Goal: Information Seeking & Learning: Understand process/instructions

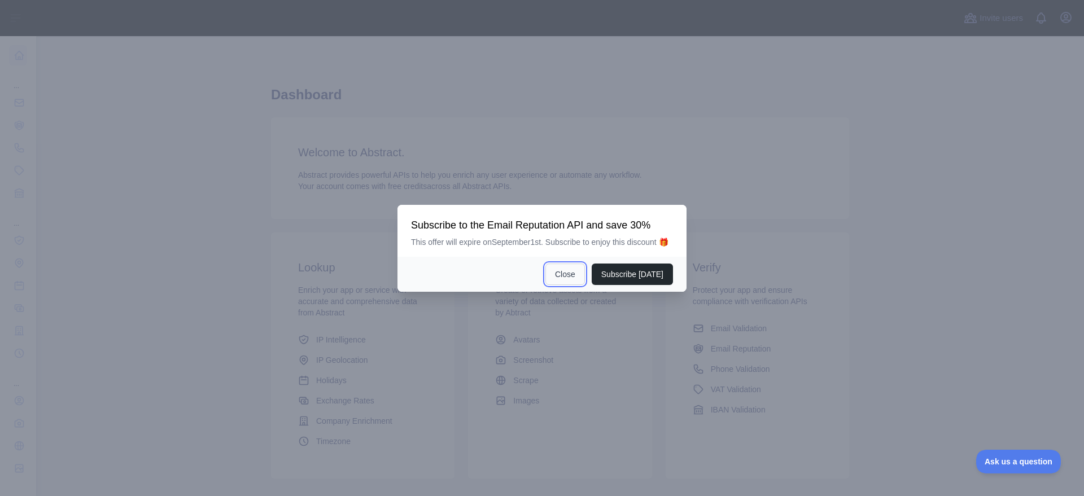
click at [566, 281] on button "Close" at bounding box center [566, 274] width 40 height 21
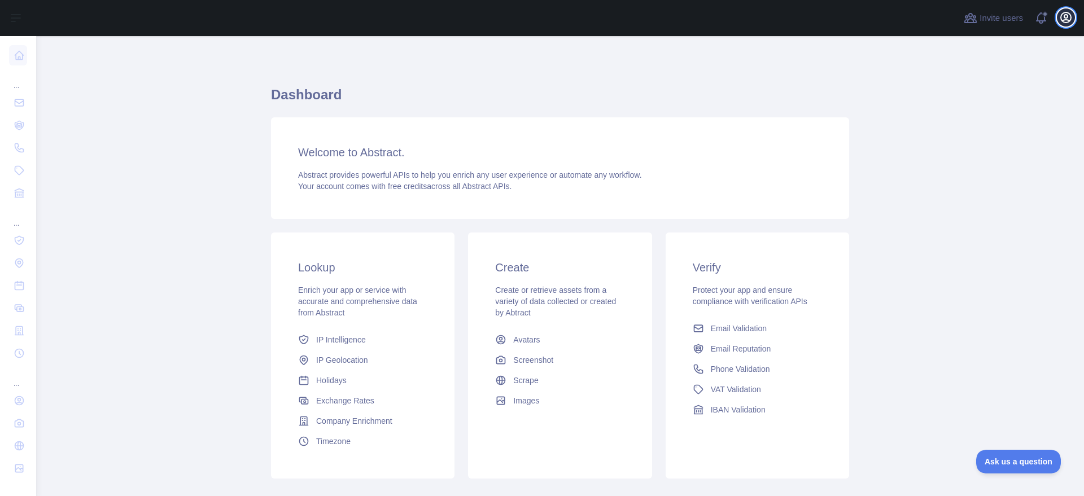
click at [858, 16] on icon "button" at bounding box center [1067, 18] width 14 height 14
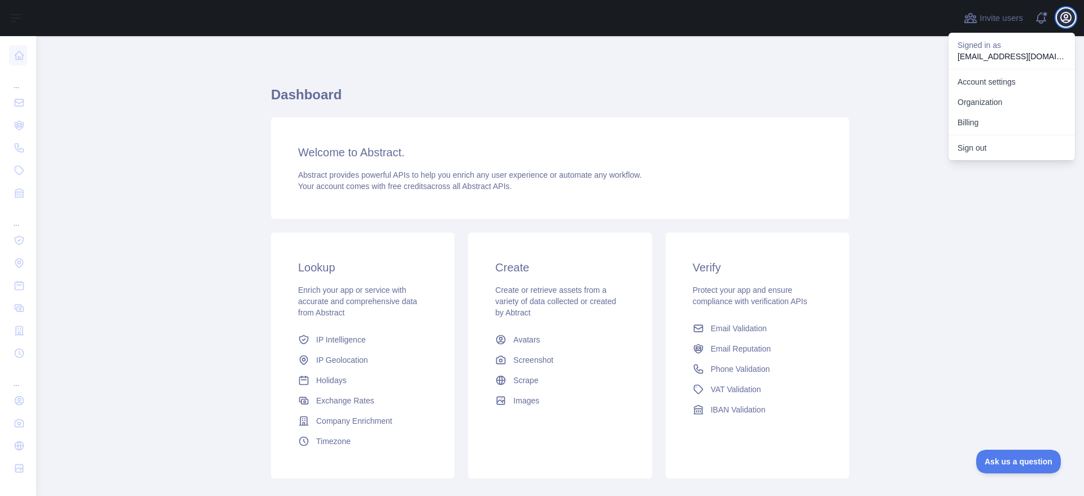
click at [858, 16] on icon "button" at bounding box center [1067, 18] width 14 height 14
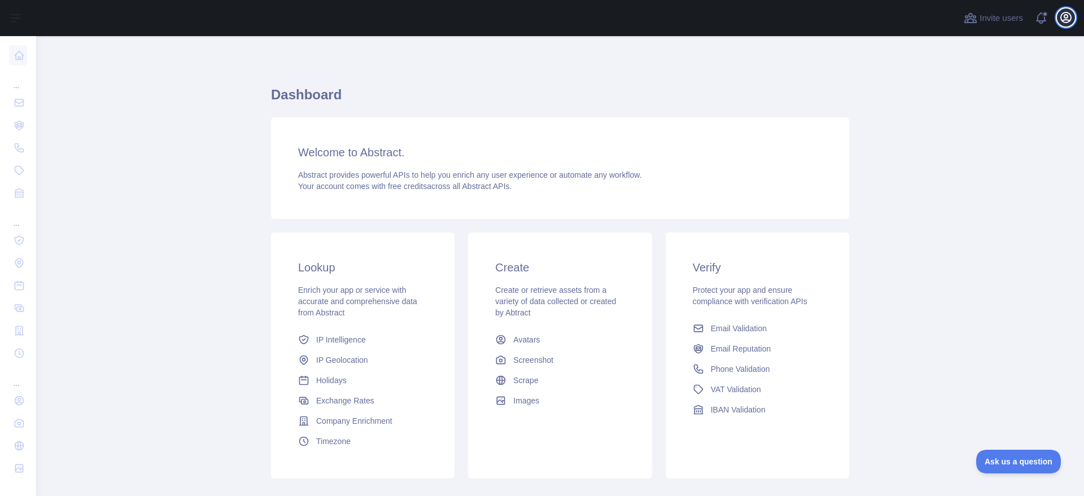
click at [858, 14] on icon "button" at bounding box center [1066, 17] width 10 height 10
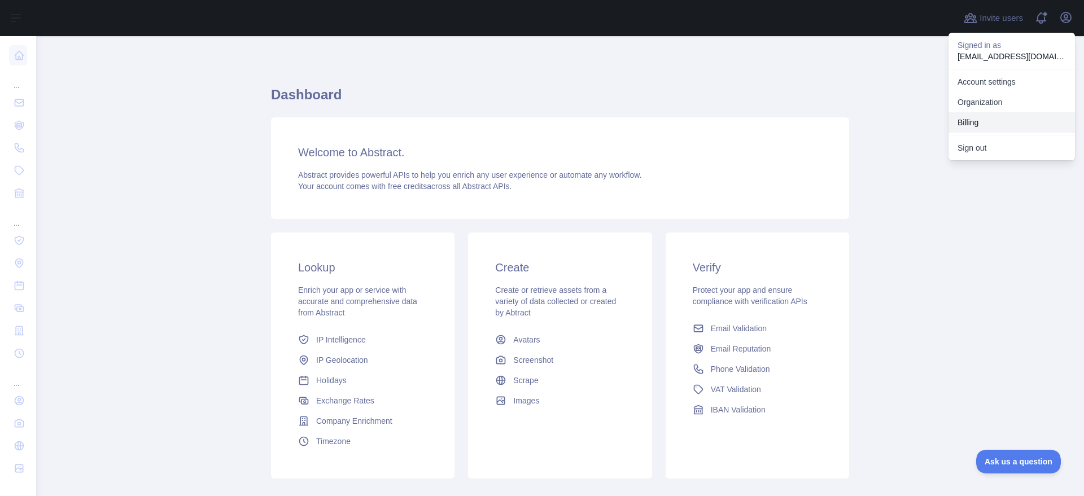
click at [858, 119] on button "Billing" at bounding box center [1012, 122] width 127 height 20
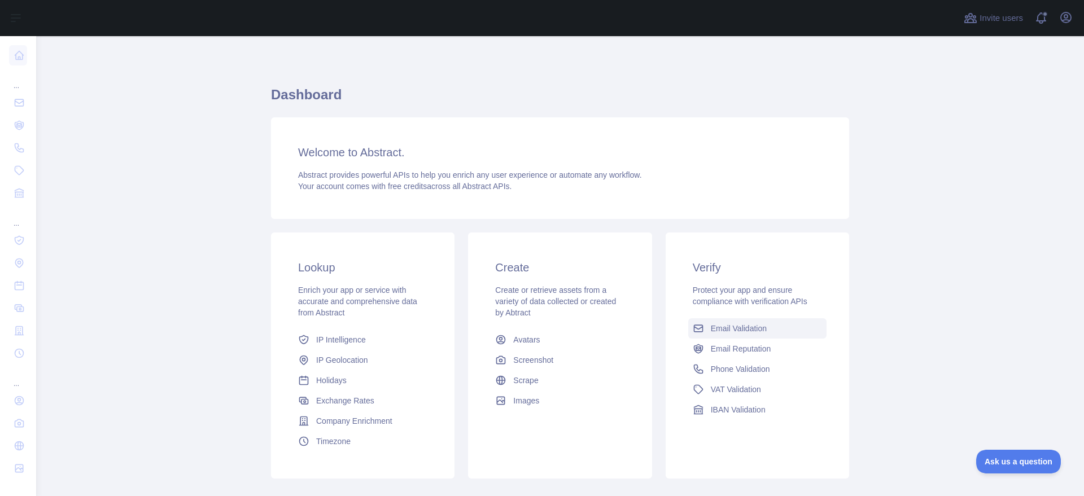
click at [720, 328] on span "Email Validation" at bounding box center [739, 328] width 56 height 11
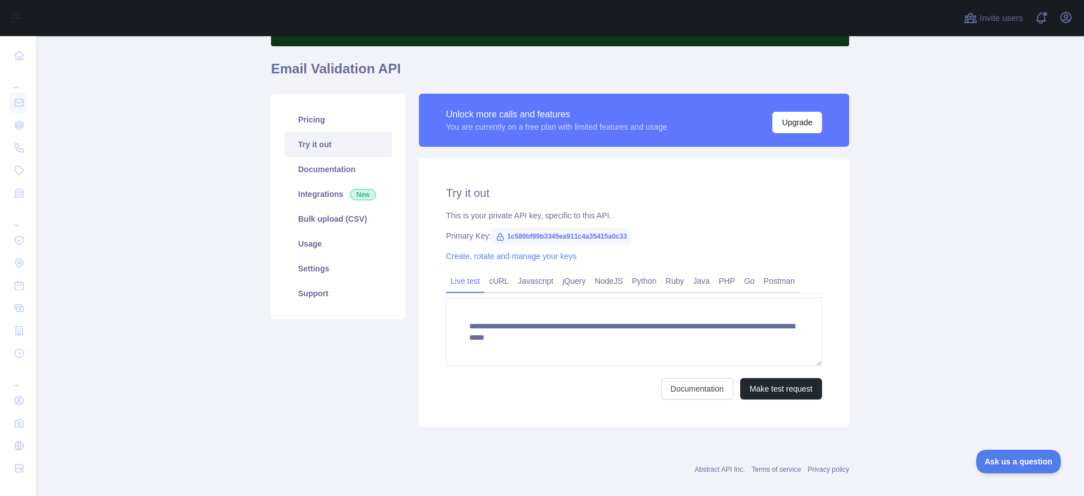
scroll to position [92, 0]
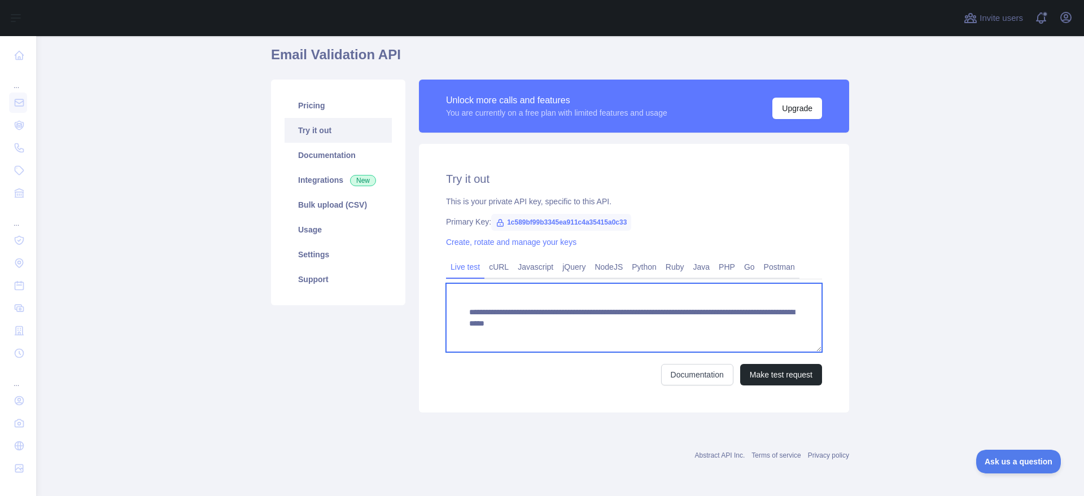
click at [501, 315] on textarea "**********" at bounding box center [634, 318] width 376 height 69
click at [566, 316] on textarea "**********" at bounding box center [634, 318] width 376 height 69
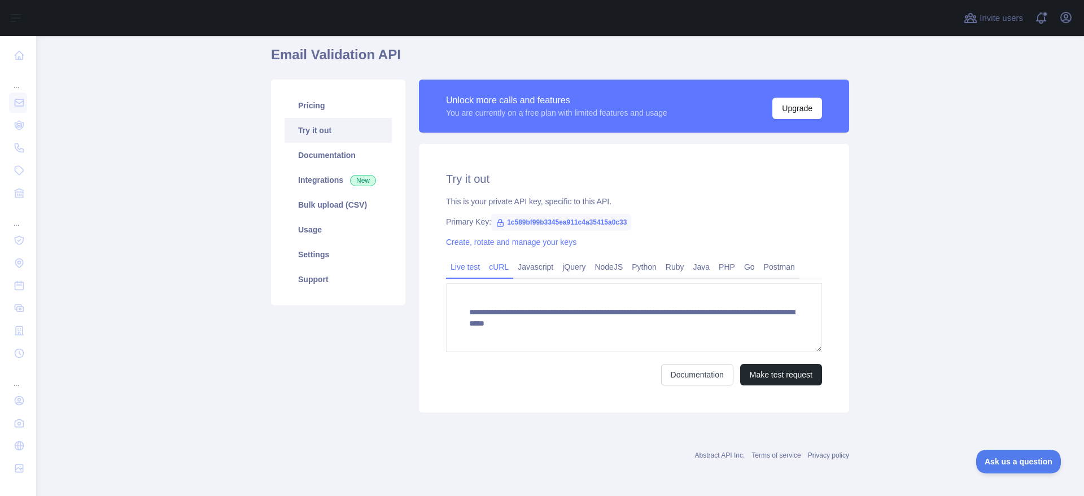
click at [501, 266] on link "cURL" at bounding box center [499, 267] width 29 height 18
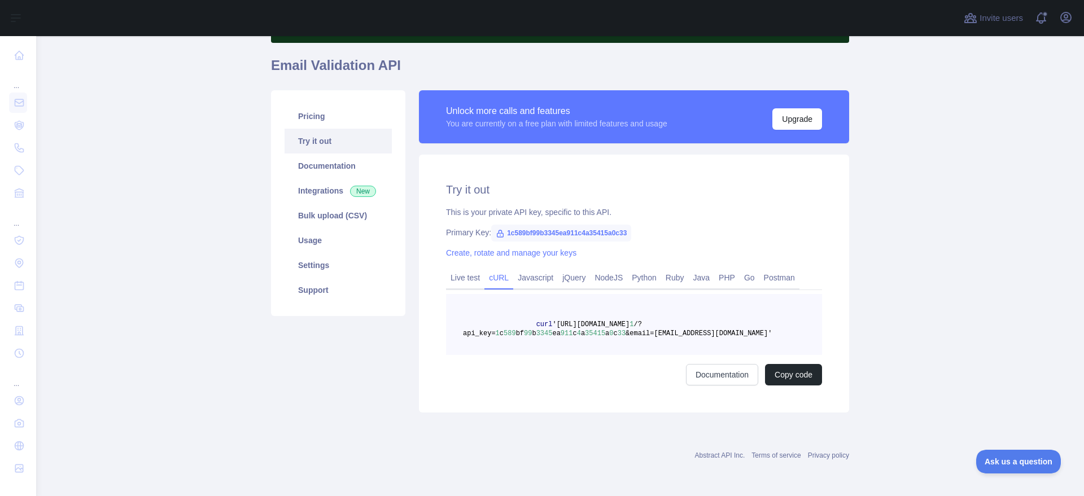
scroll to position [81, 0]
click at [460, 272] on link "Live test" at bounding box center [465, 278] width 38 height 18
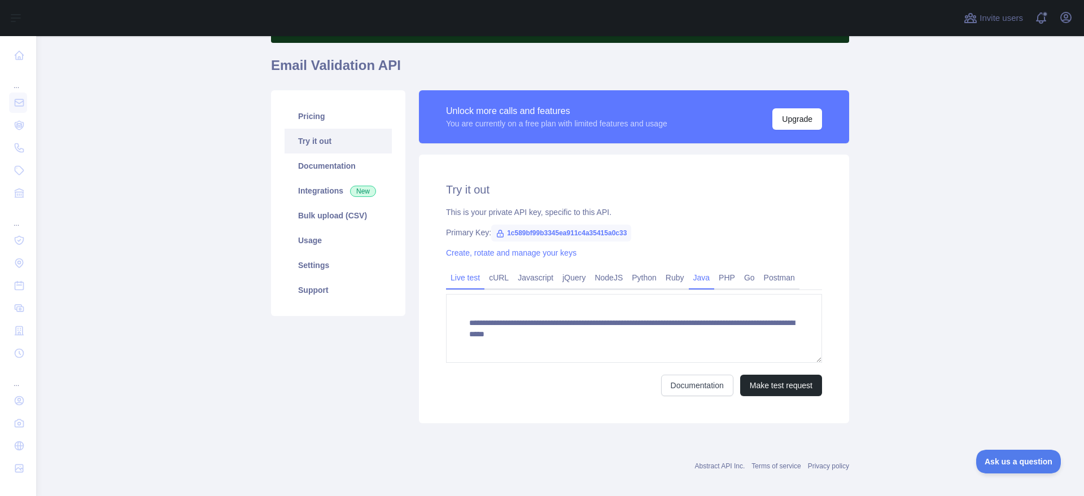
click at [699, 278] on link "Java" at bounding box center [702, 278] width 26 height 18
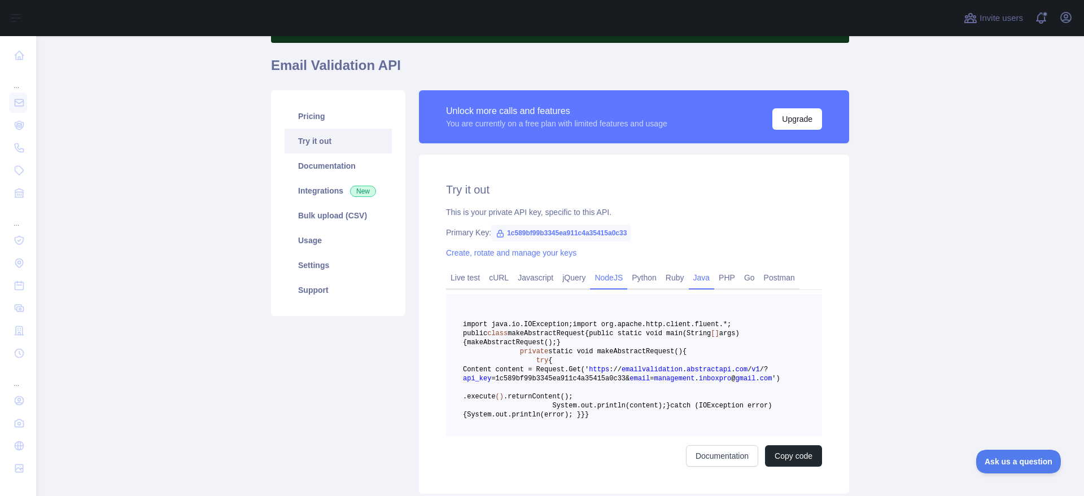
click at [608, 281] on link "NodeJS" at bounding box center [608, 278] width 37 height 18
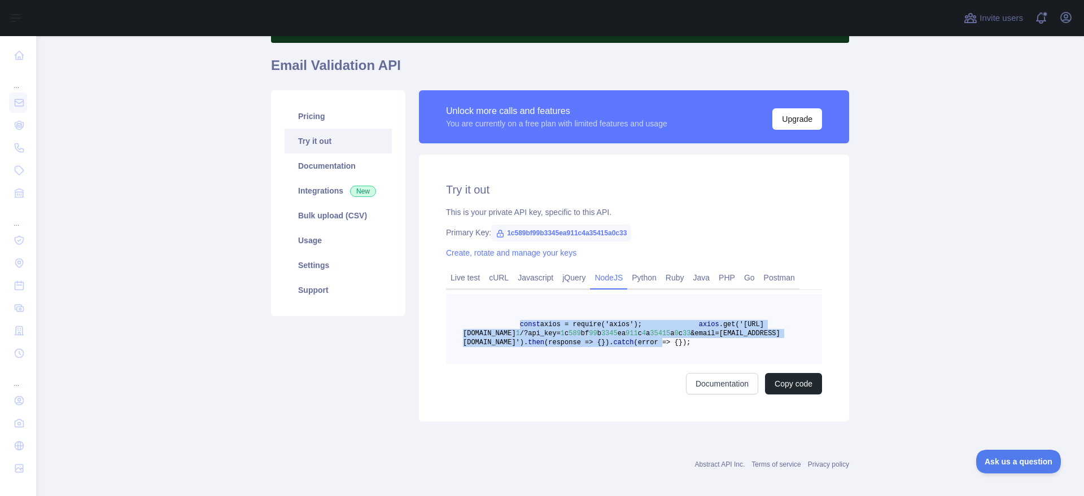
drag, startPoint x: 512, startPoint y: 323, endPoint x: 574, endPoint y: 372, distance: 78.9
click at [574, 347] on code "const axios = require('axios'); axios .get('[URL][DOMAIN_NAME] 1 /?api_key= 1 c…" at bounding box center [621, 334] width 317 height 26
click at [634, 347] on span "(error => {" at bounding box center [656, 343] width 45 height 8
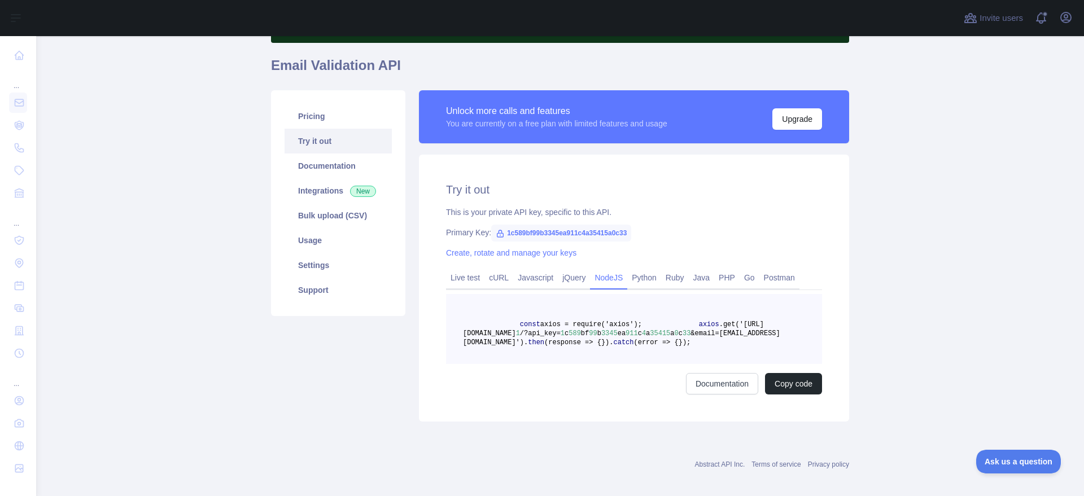
click at [573, 364] on pre "const axios = require('axios'); axios .get('[URL][DOMAIN_NAME] 1 /?api_key= 1 c…" at bounding box center [634, 329] width 376 height 70
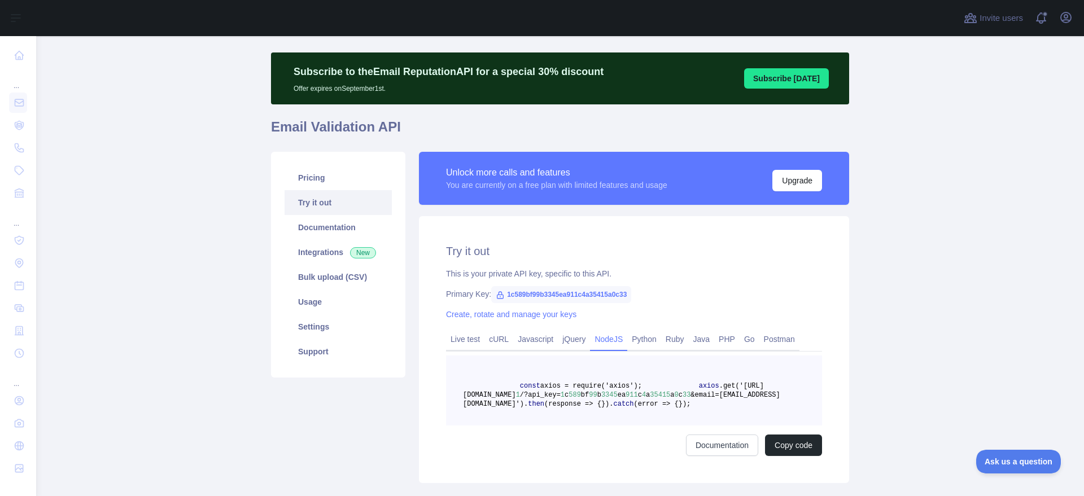
scroll to position [0, 0]
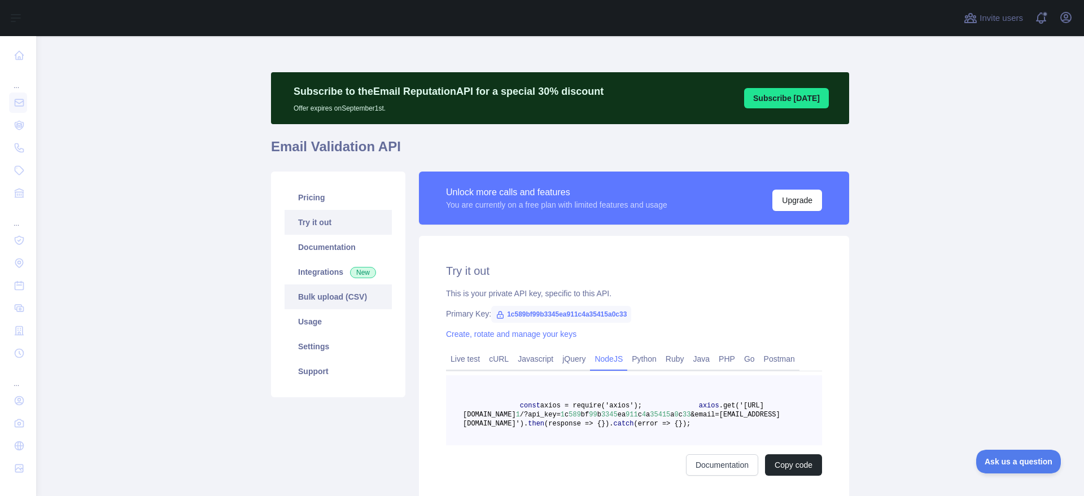
click at [320, 302] on link "Bulk upload (CSV)" at bounding box center [338, 297] width 107 height 25
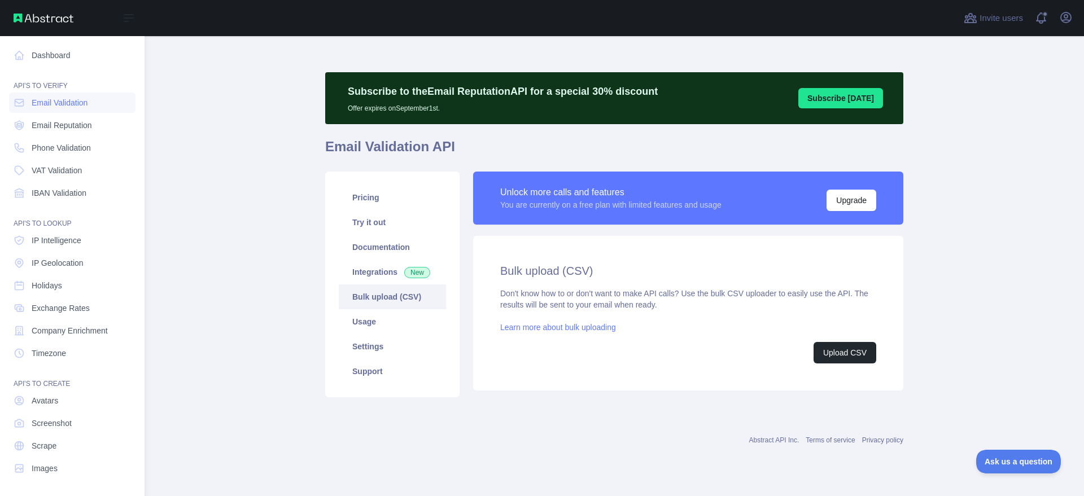
scroll to position [1, 0]
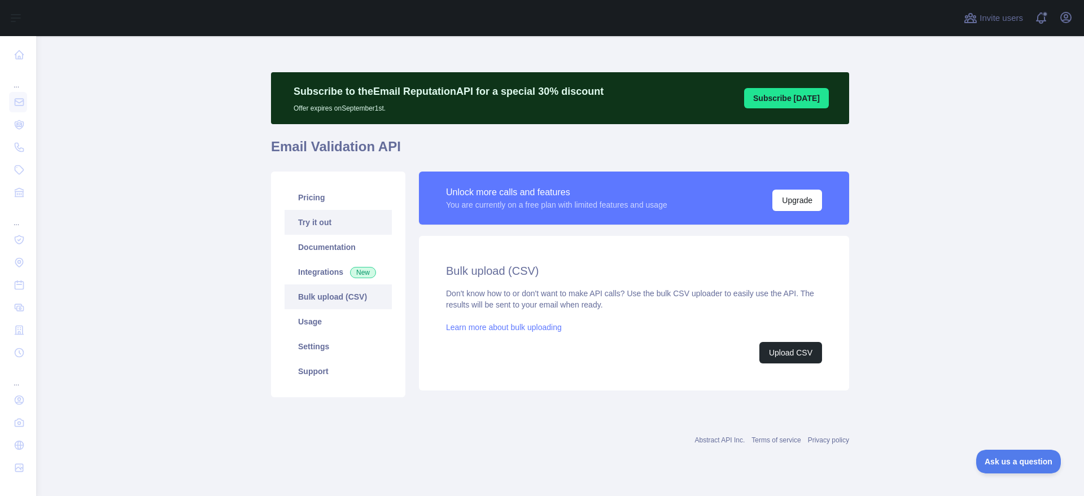
click at [302, 219] on link "Try it out" at bounding box center [338, 222] width 107 height 25
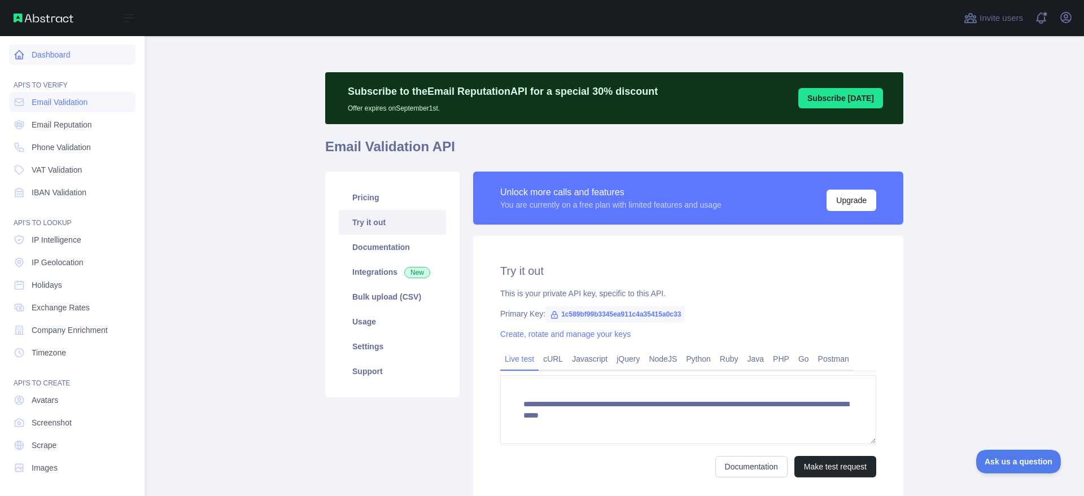
click at [30, 46] on link "Dashboard" at bounding box center [72, 55] width 127 height 20
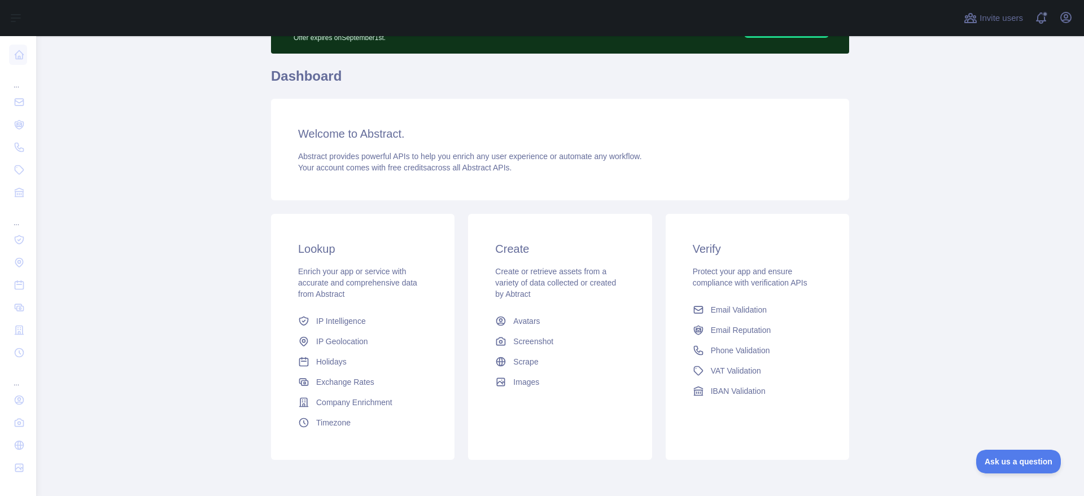
scroll to position [118, 0]
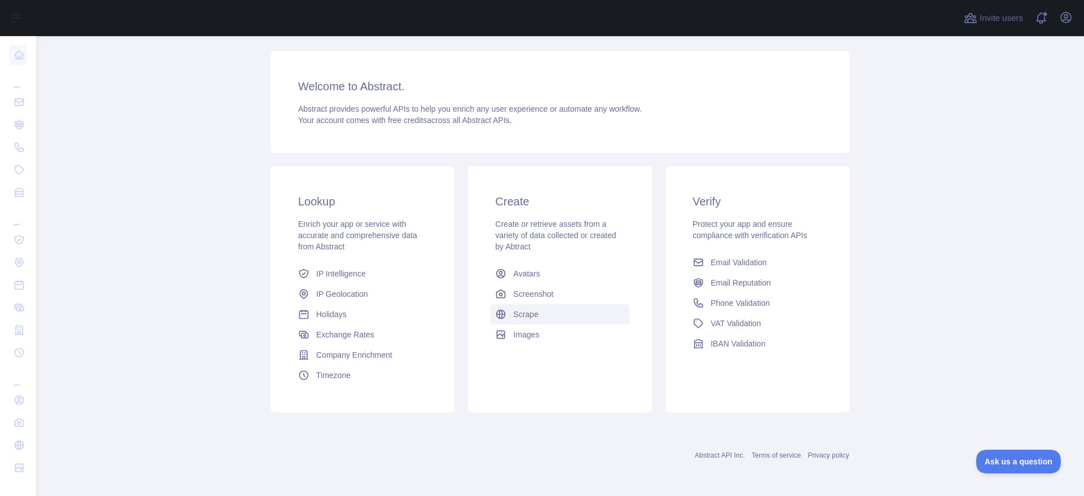
click at [513, 316] on span "Scrape" at bounding box center [525, 314] width 25 height 11
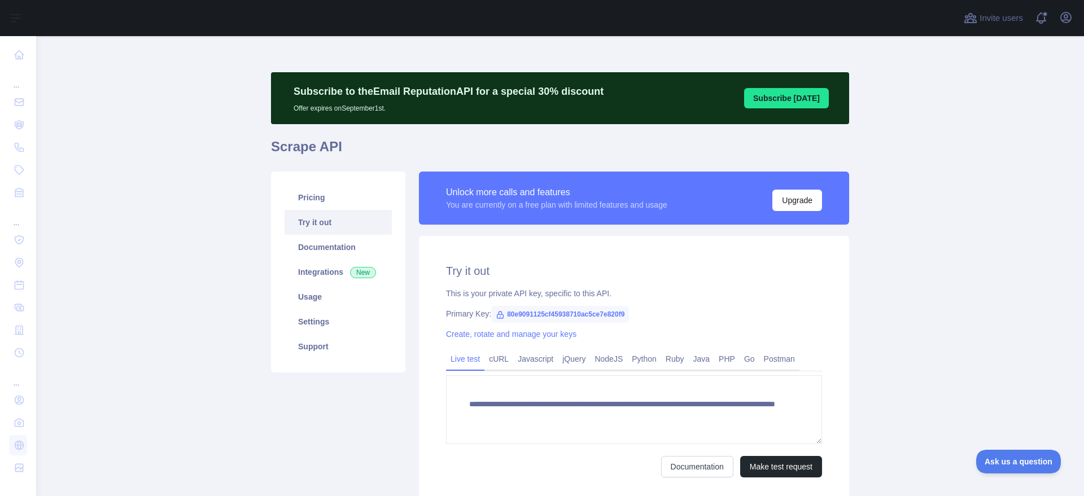
scroll to position [71, 0]
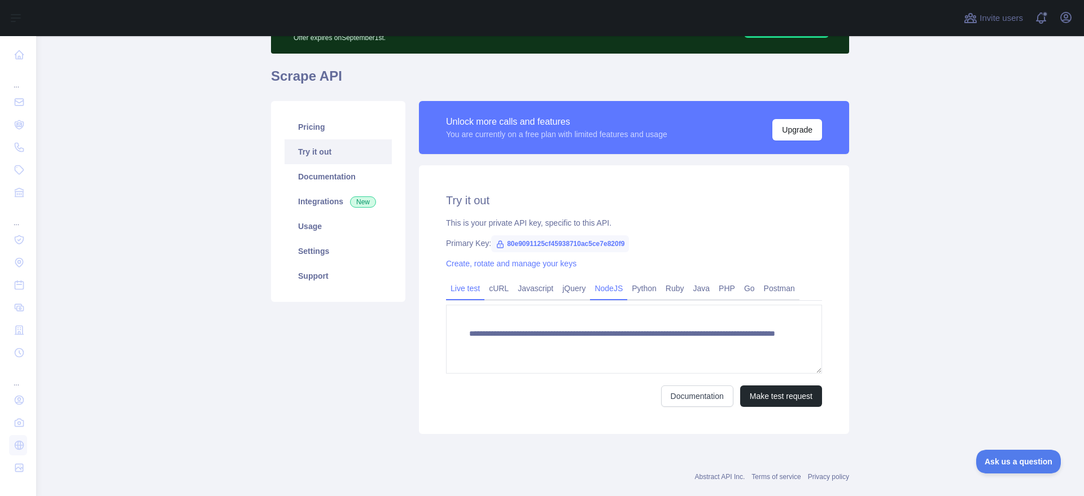
click at [590, 294] on link "NodeJS" at bounding box center [608, 289] width 37 height 18
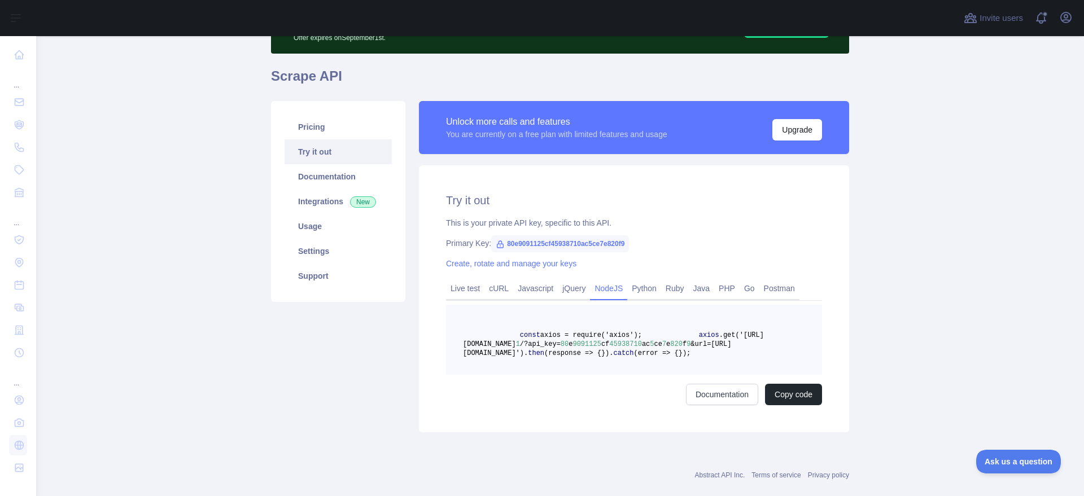
drag, startPoint x: 531, startPoint y: 337, endPoint x: 577, endPoint y: 398, distance: 76.6
click at [577, 375] on pre "const axios = require('axios'); axios .get('[URL][DOMAIN_NAME] 1 /?api_key= 80 …" at bounding box center [634, 340] width 376 height 70
click at [461, 284] on link "Live test" at bounding box center [465, 289] width 38 height 18
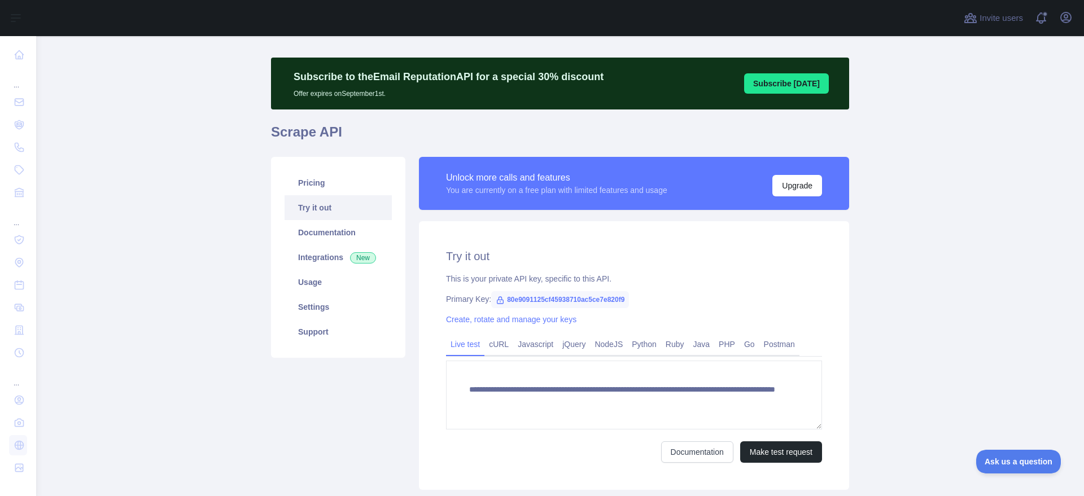
scroll to position [0, 0]
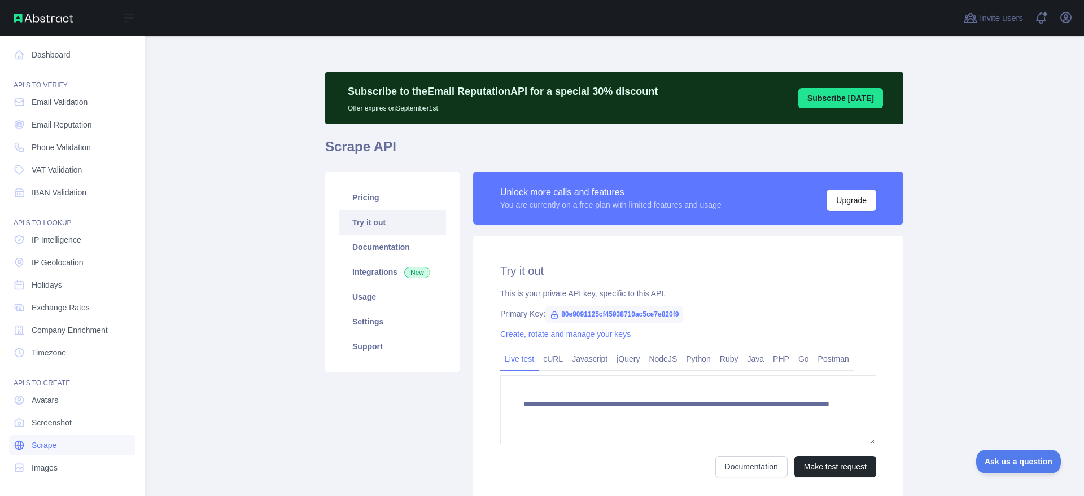
click at [43, 396] on span "Scrape" at bounding box center [44, 445] width 25 height 11
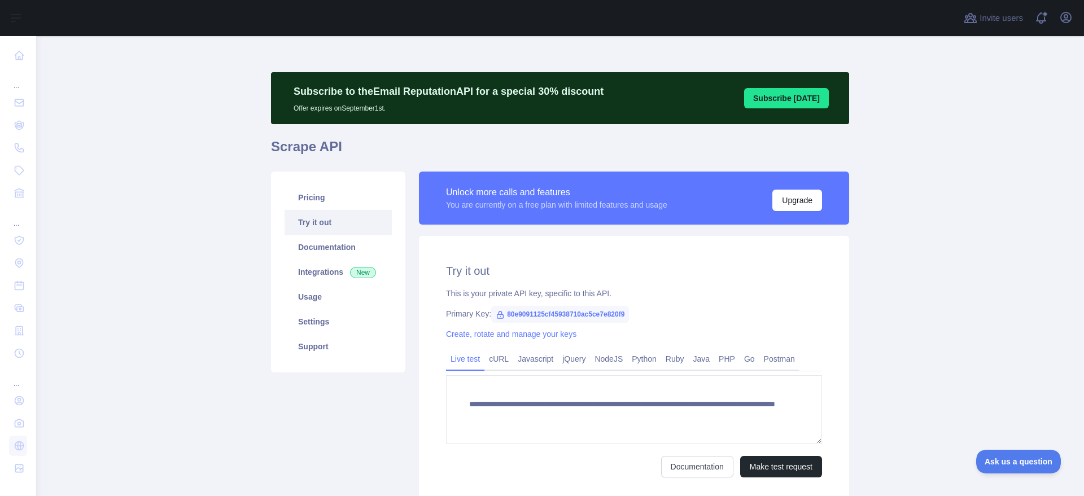
click at [858, 15] on div "Invite users View notifications Open user menu" at bounding box center [560, 18] width 1048 height 36
click at [858, 18] on icon "button" at bounding box center [1067, 18] width 14 height 14
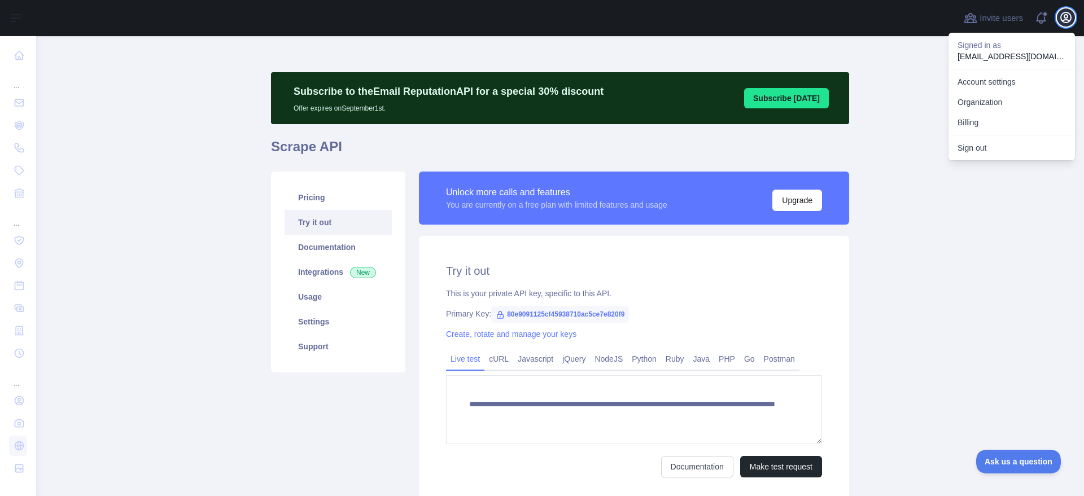
click at [858, 18] on icon "button" at bounding box center [1067, 18] width 14 height 14
